Goal: Feedback & Contribution: Submit feedback/report problem

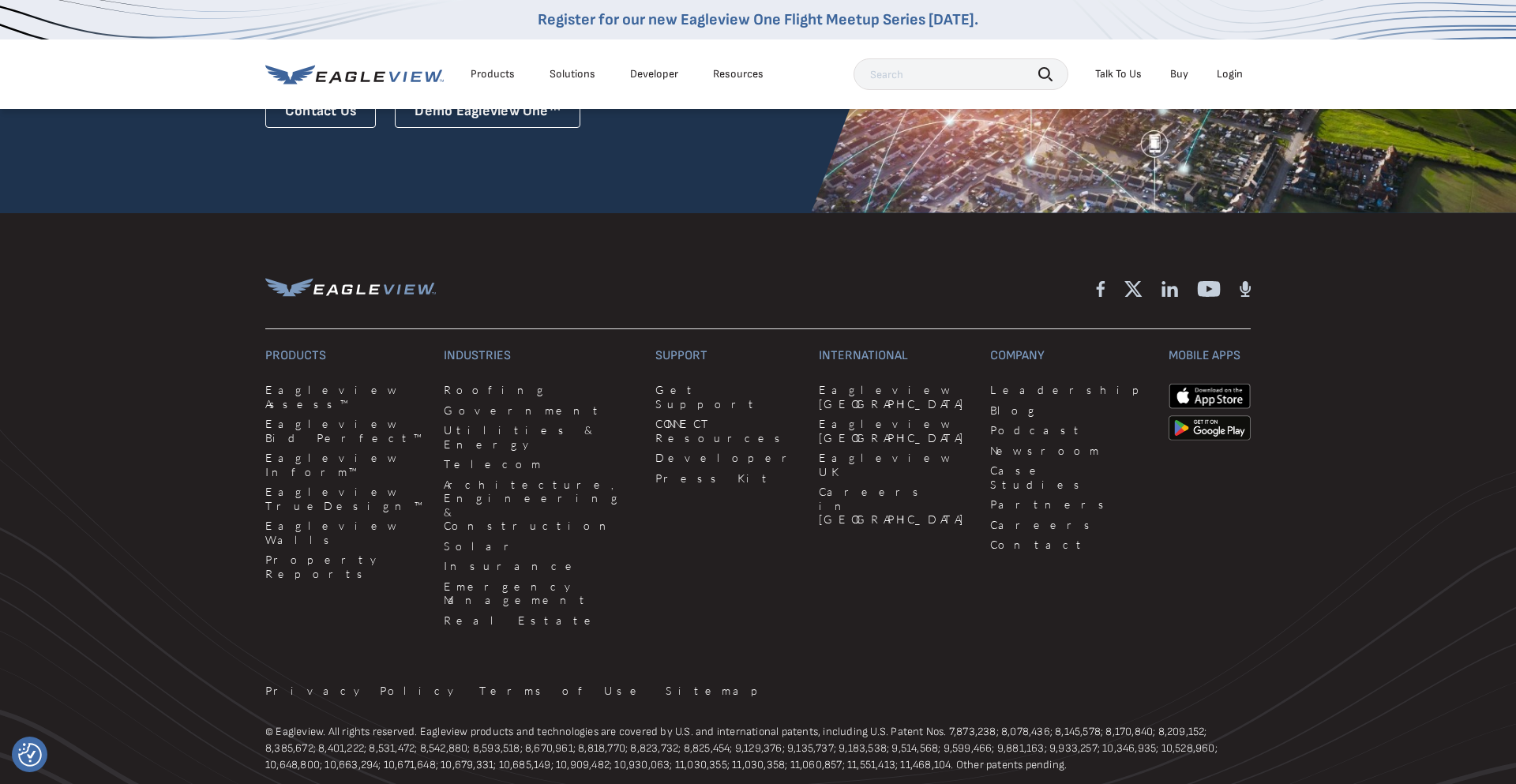
scroll to position [4280, 0]
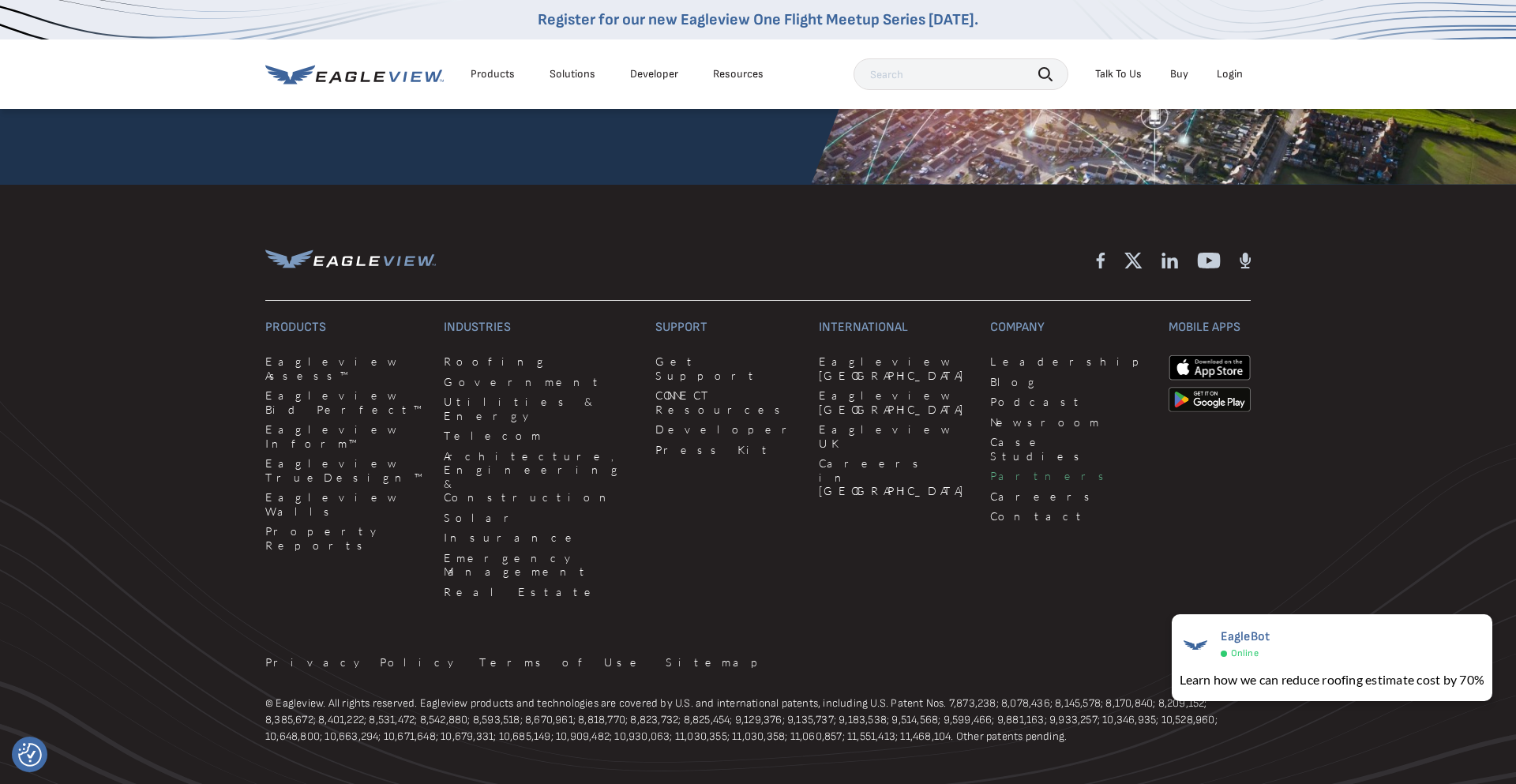
click at [991, 469] on link "Partners" at bounding box center [1070, 475] width 160 height 14
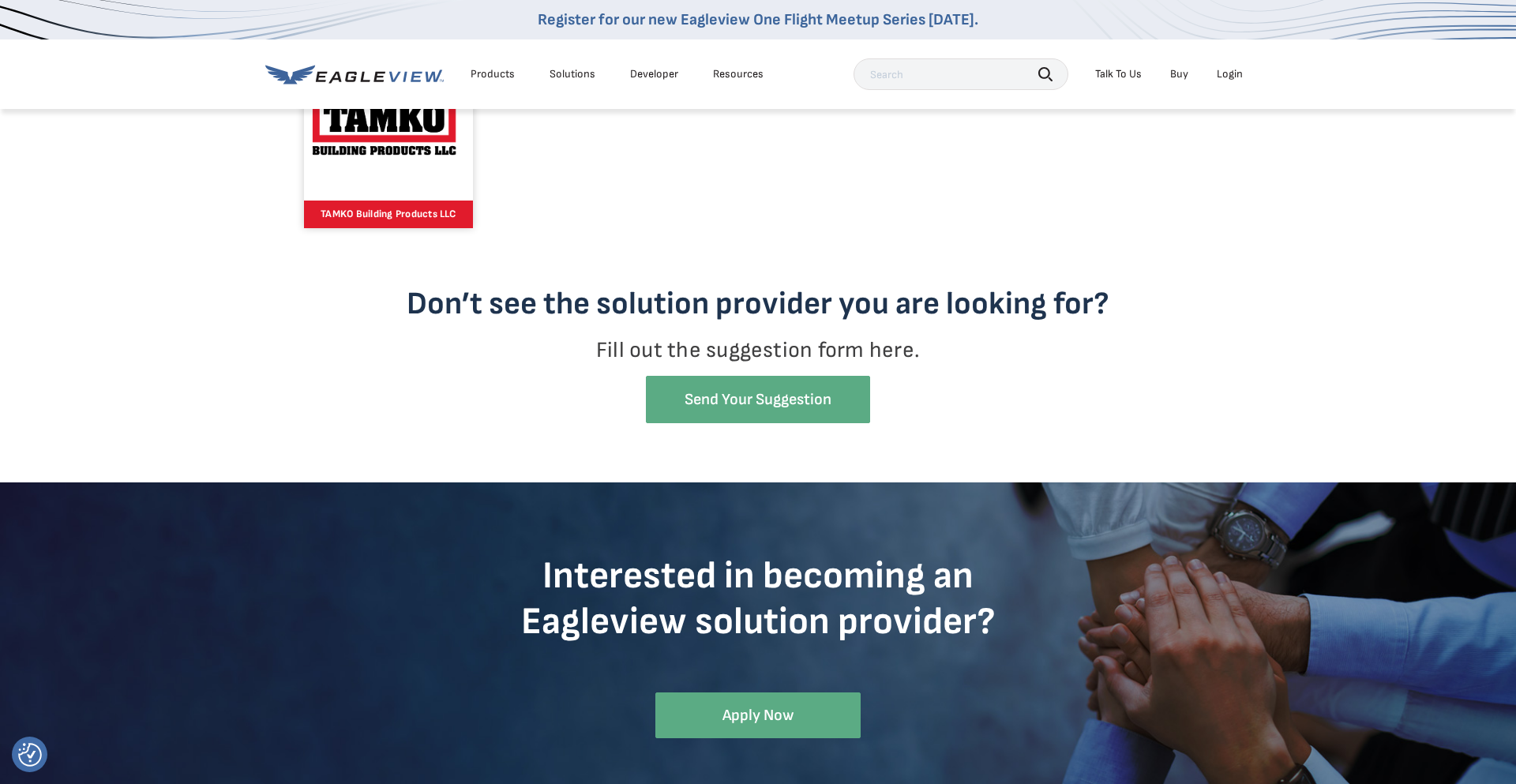
scroll to position [1900, 0]
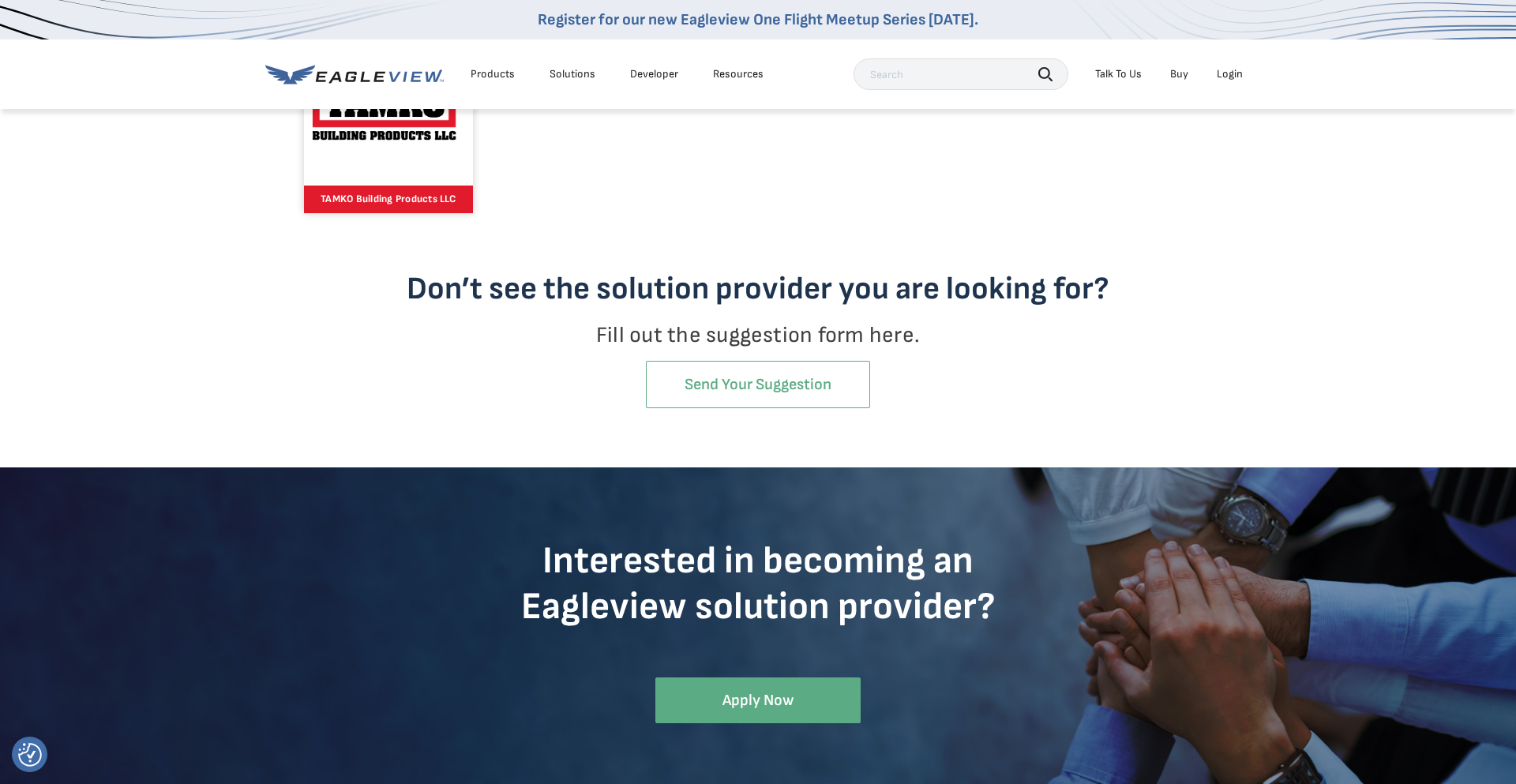
click at [742, 388] on link "Send Your Suggestion" at bounding box center [758, 384] width 224 height 48
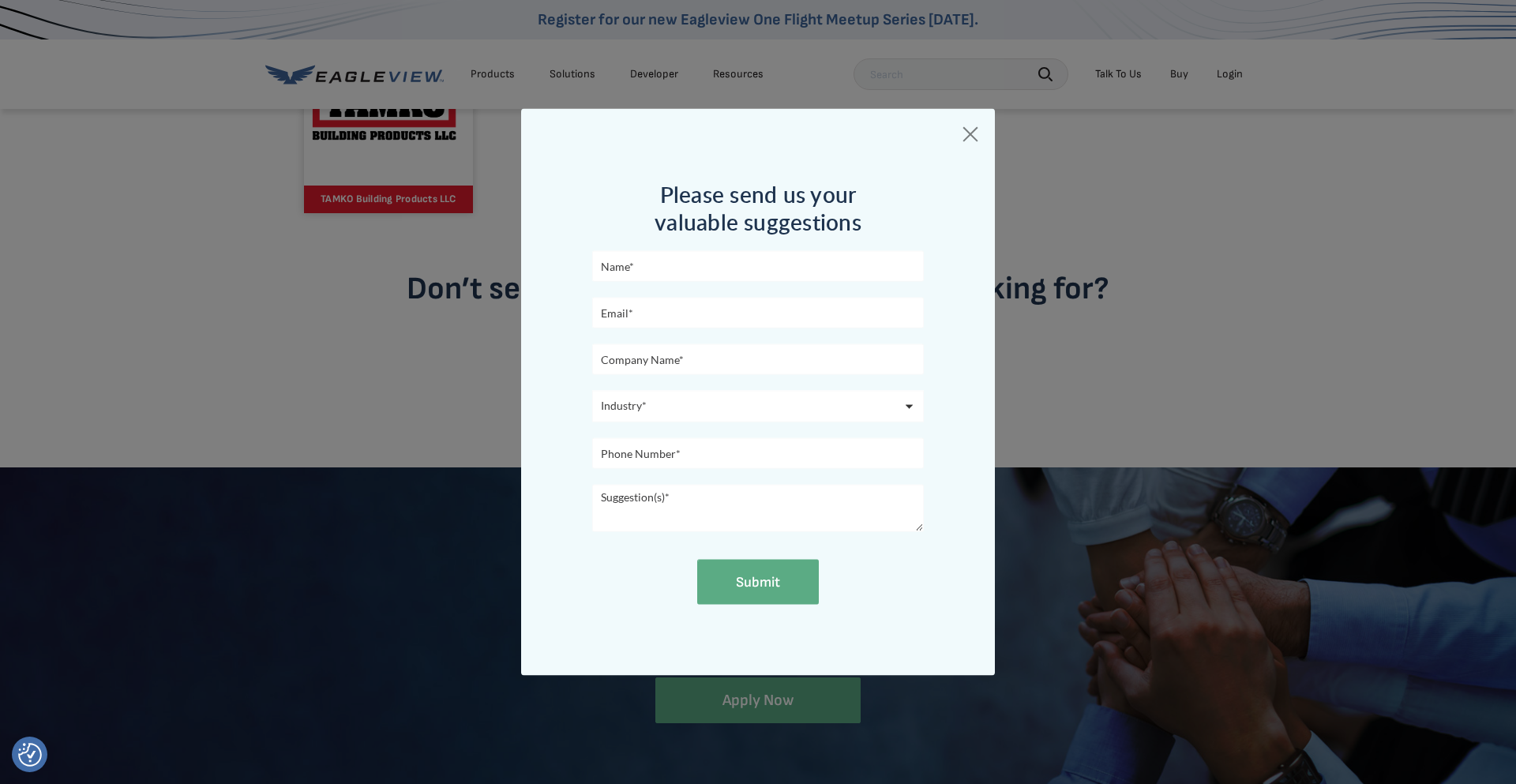
click at [632, 267] on input "text" at bounding box center [758, 265] width 332 height 31
type input "[PERSON_NAME]"
type input "[EMAIL_ADDRESS][DOMAIN_NAME]"
type input "VFI Corp Finance"
type input "18014380793"
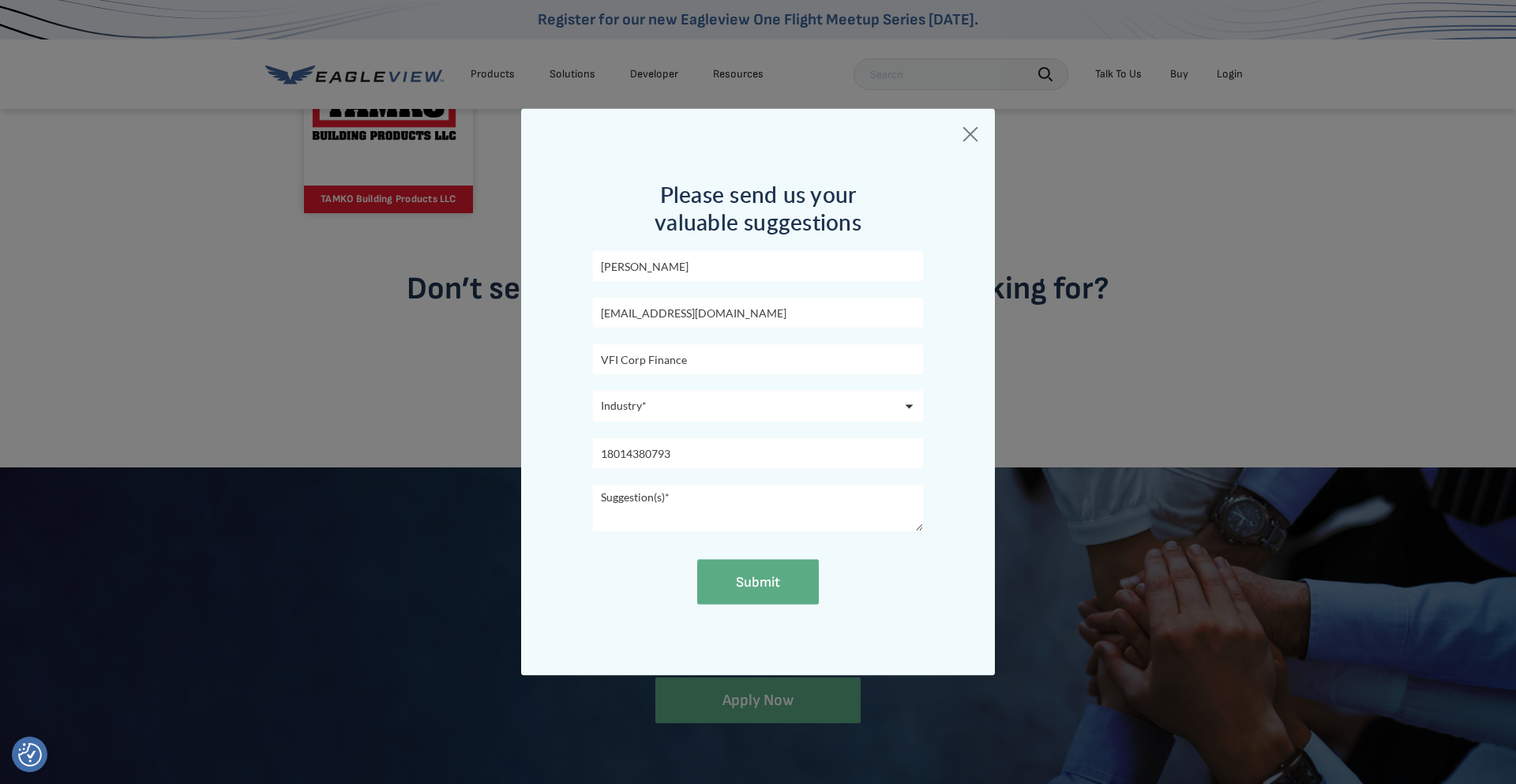
drag, startPoint x: 694, startPoint y: 491, endPoint x: 588, endPoint y: 484, distance: 106.2
click at [588, 484] on div "Please send us your valuable suggestions [PERSON_NAME] [EMAIL_ADDRESS][DOMAIN_N…" at bounding box center [758, 392] width 474 height 567
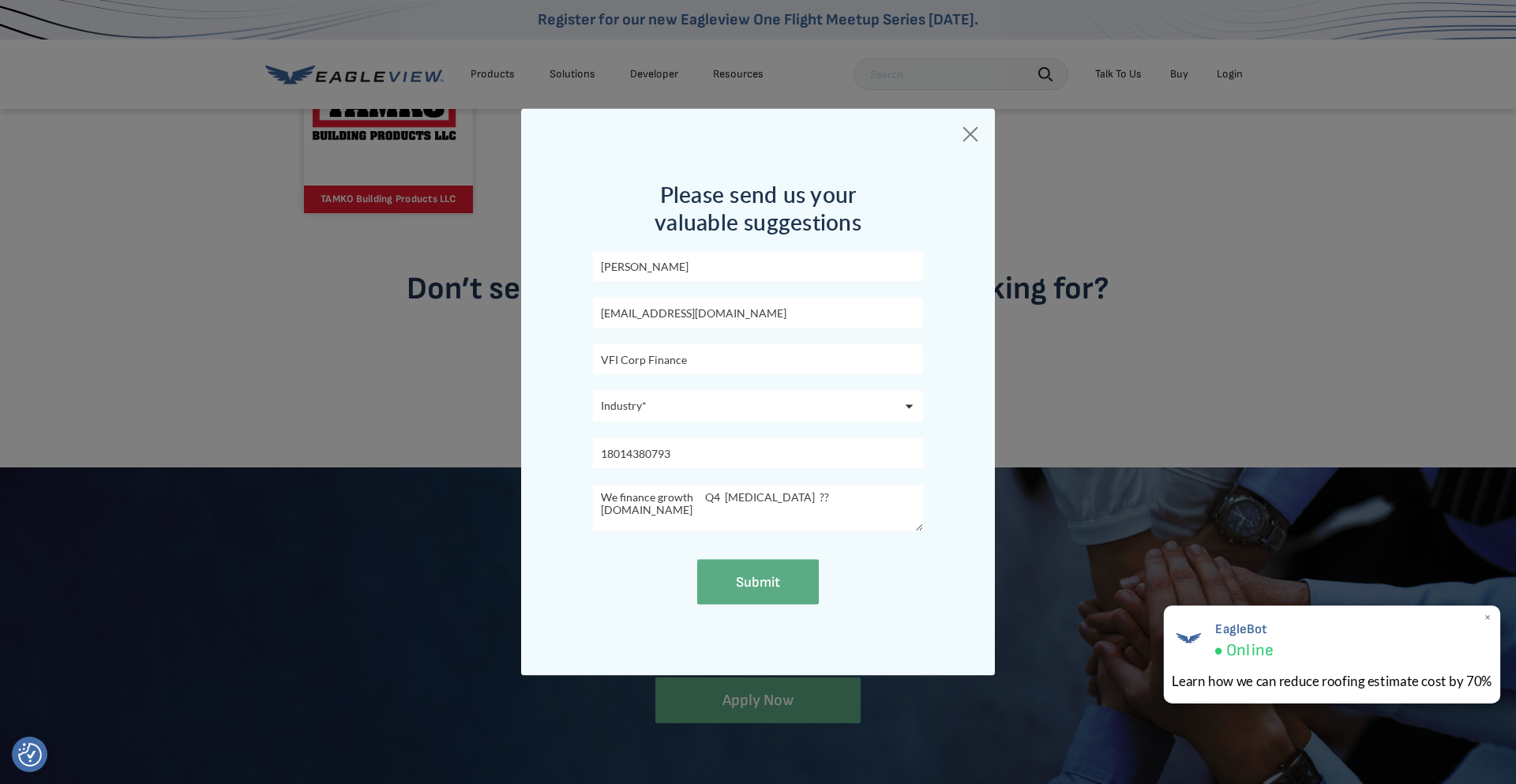
type textarea "We finance growth Q4 [MEDICAL_DATA] ?? [DOMAIN_NAME]"
click at [1489, 614] on span "×" at bounding box center [1488, 617] width 9 height 16
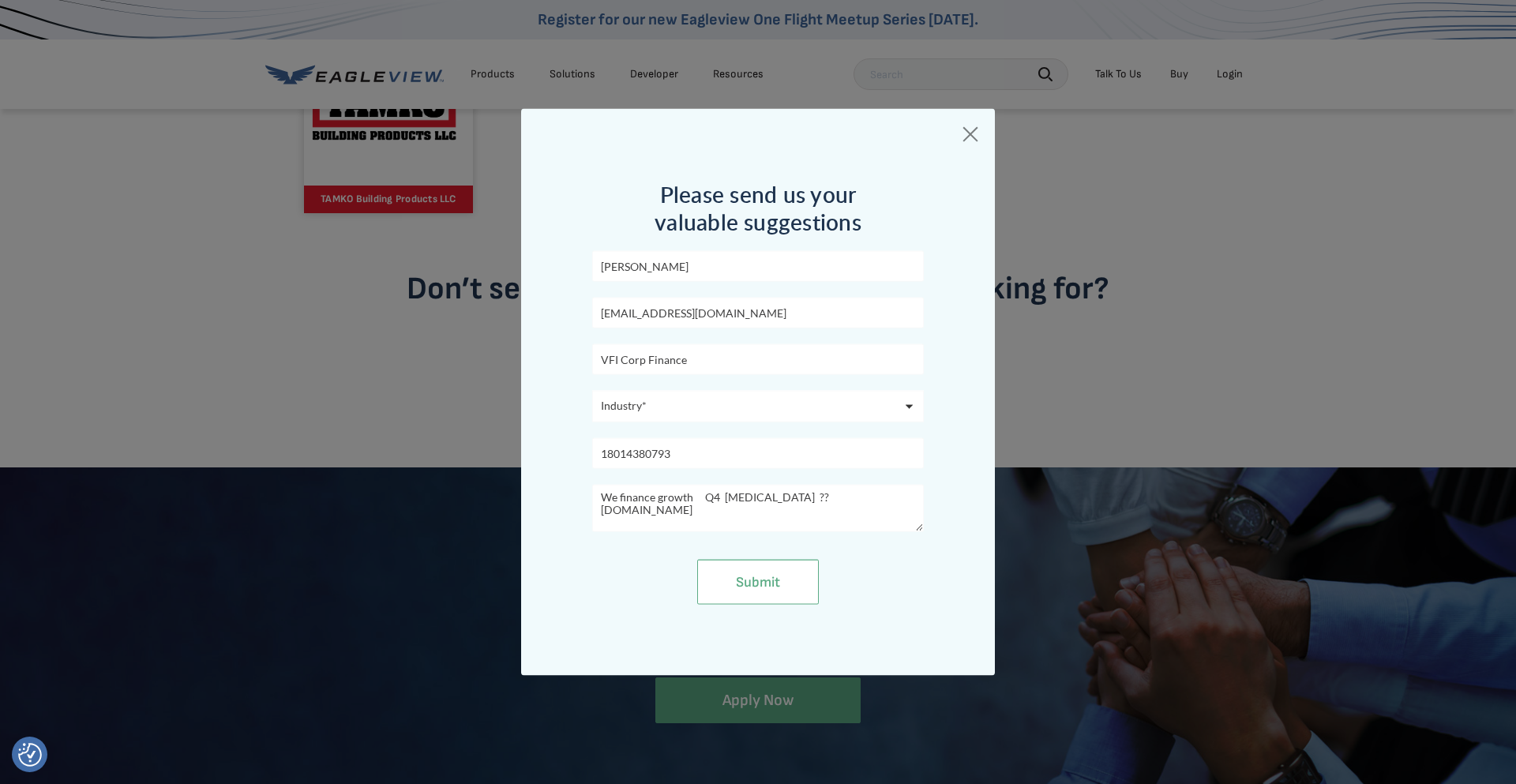
click at [737, 578] on input "Submit" at bounding box center [758, 581] width 121 height 46
click at [632, 404] on select "Industry* Academic/ Institutional Architects & Engineering Assessment Construct…" at bounding box center [758, 405] width 332 height 32
click at [633, 405] on select "Industry* Academic/ Institutional Architects & Engineering Assessment Construct…" at bounding box center [758, 405] width 332 height 32
select select "Construction"
click at [592, 390] on select "Industry* Academic/ Institutional Architects & Engineering Assessment Construct…" at bounding box center [758, 405] width 332 height 32
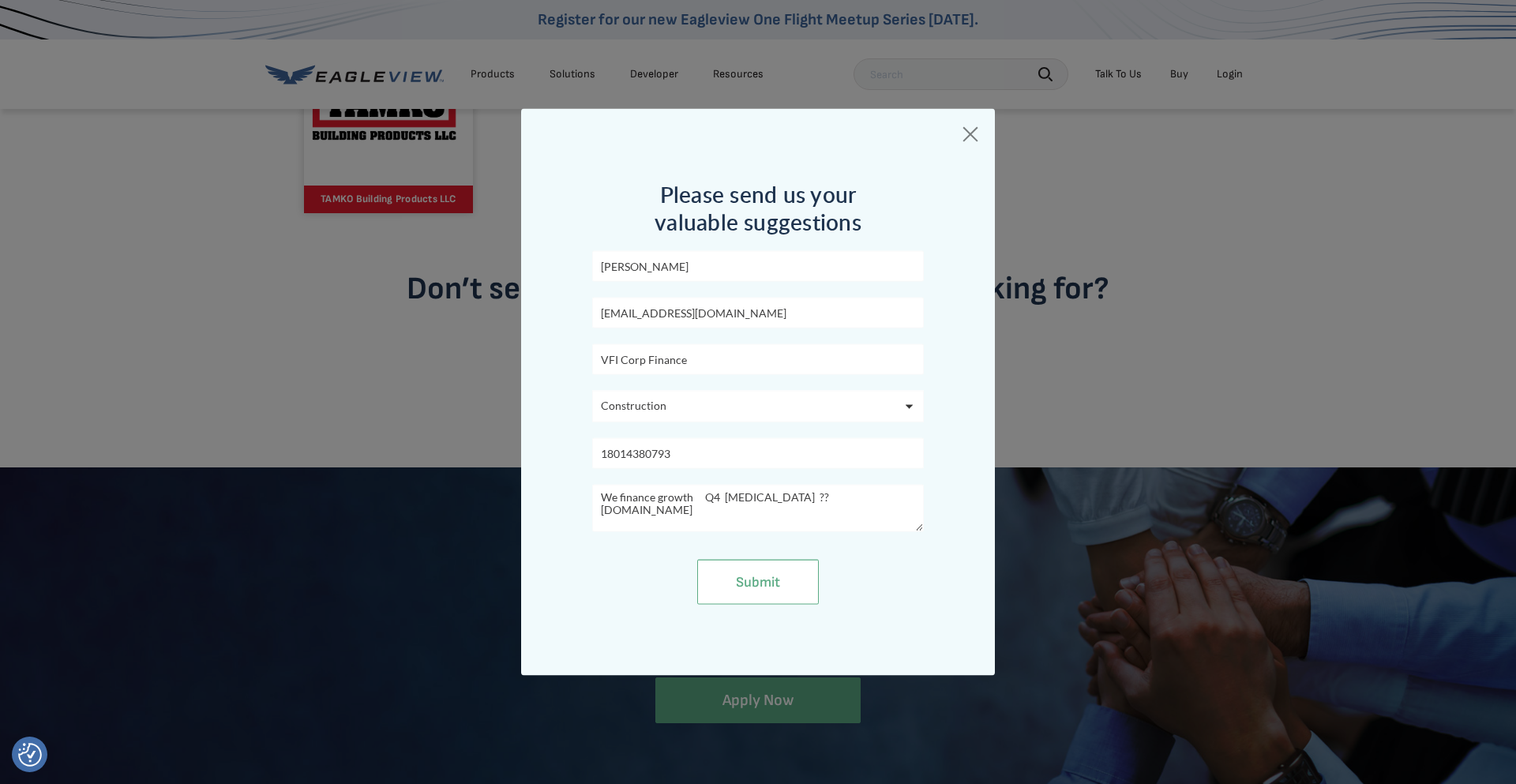
click at [746, 576] on input "Submit" at bounding box center [758, 581] width 121 height 46
